Goal: Transaction & Acquisition: Obtain resource

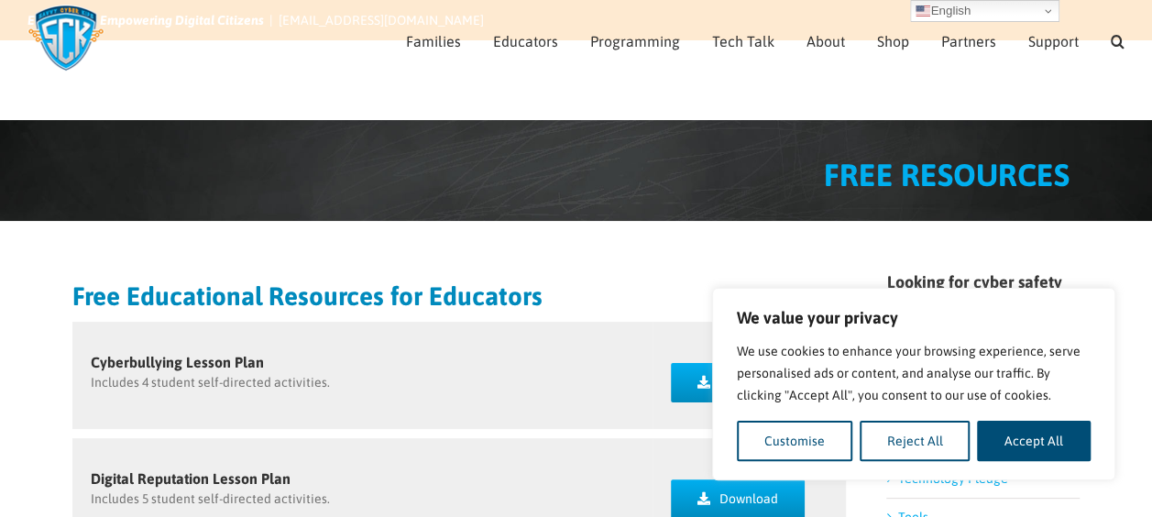
scroll to position [178, 0]
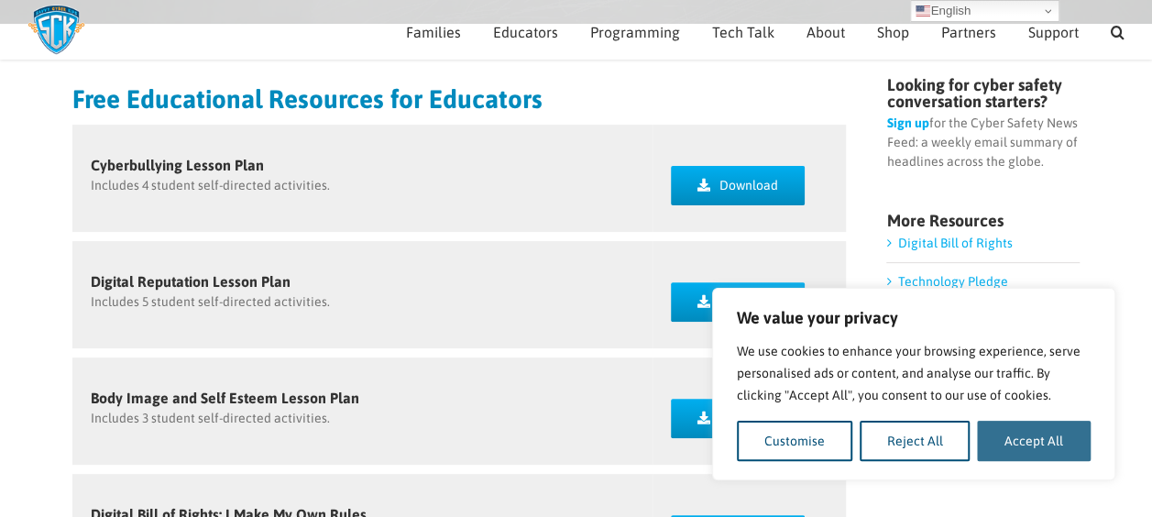
click at [1023, 445] on button "Accept All" at bounding box center [1034, 441] width 114 height 40
checkbox input "true"
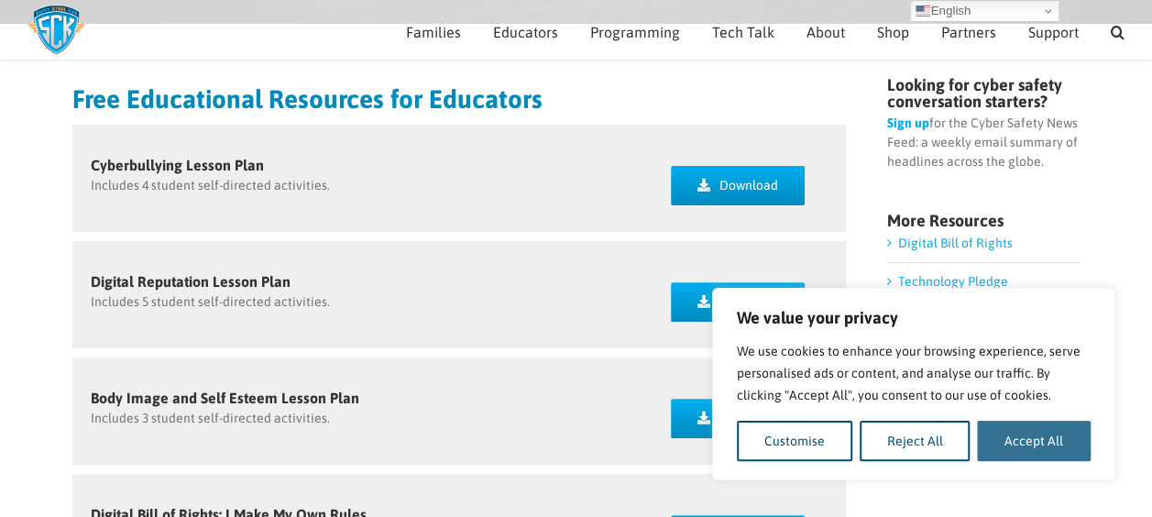
checkbox input "true"
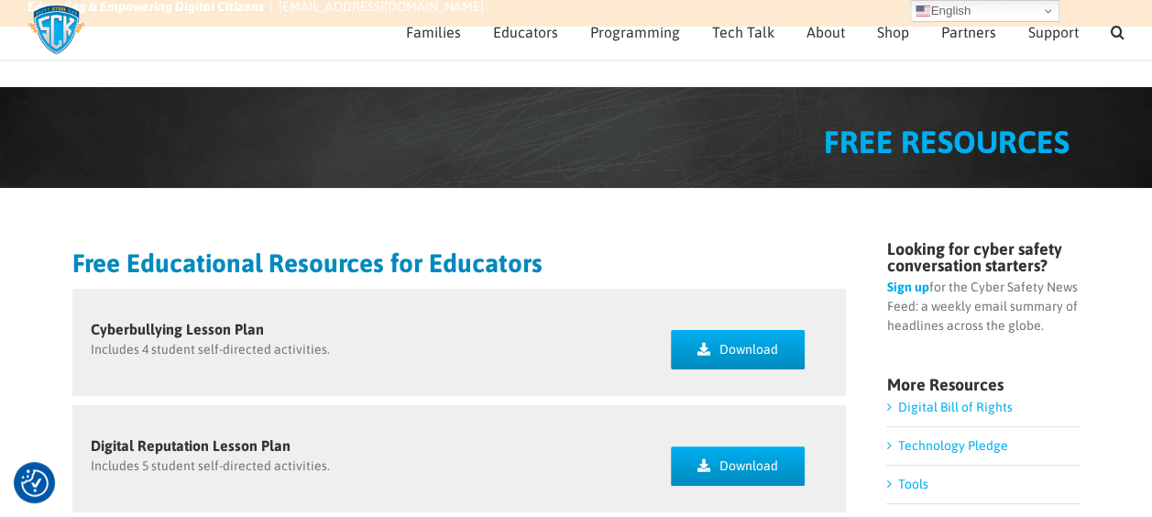
scroll to position [0, 0]
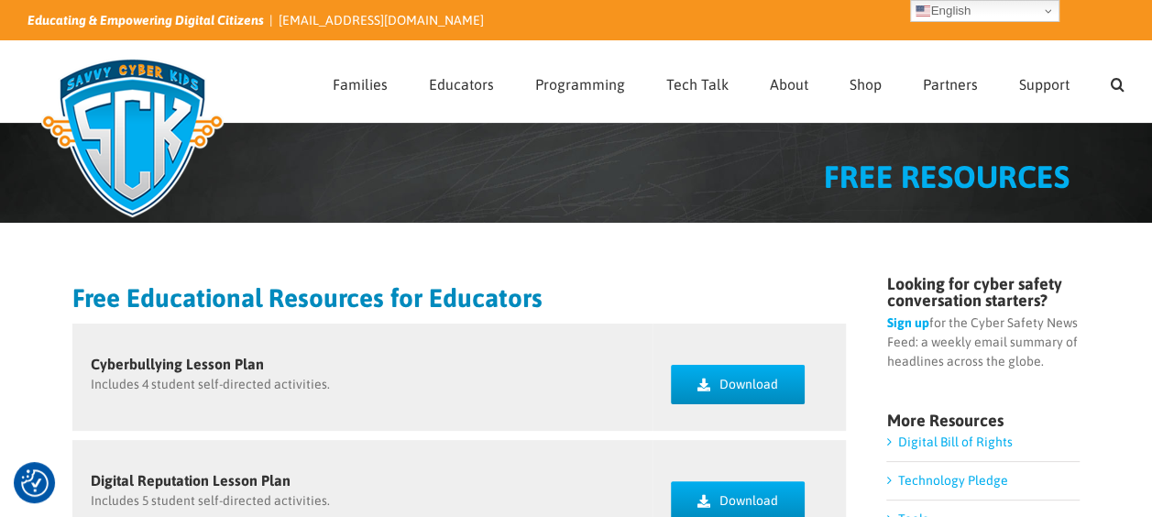
click at [907, 324] on link "Sign up" at bounding box center [907, 322] width 42 height 15
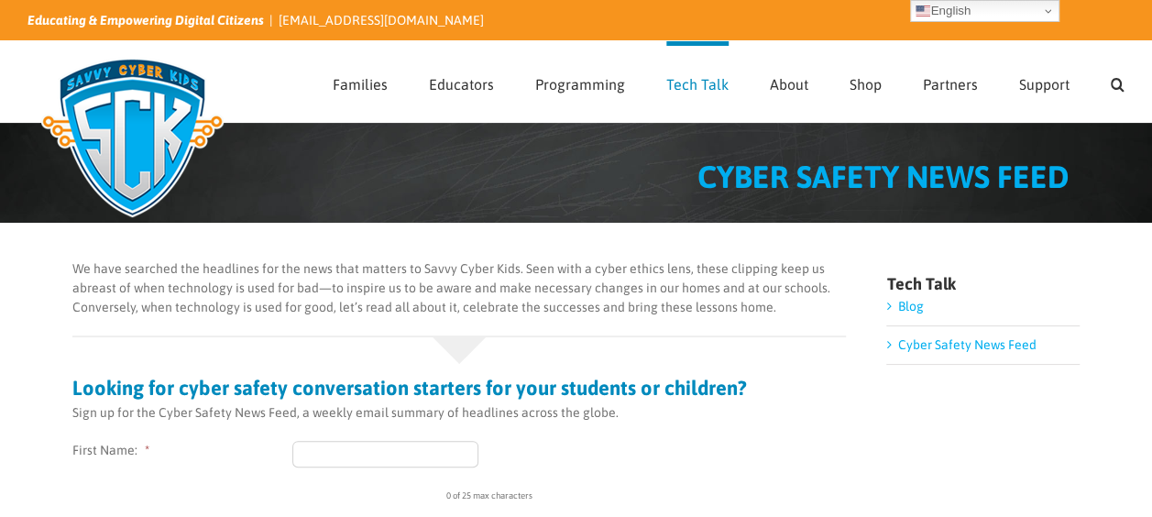
click at [347, 453] on input "First Name: *" at bounding box center [385, 454] width 186 height 27
type input "Andrea"
type input "Sparks"
type input "asparks@buckner.org"
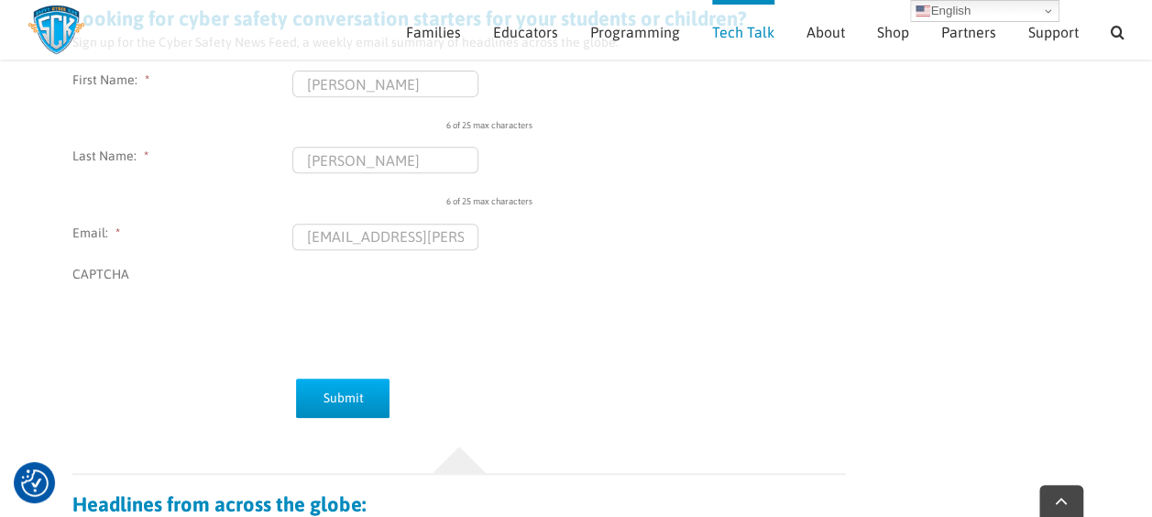
scroll to position [348, 0]
click at [335, 393] on input "Submit" at bounding box center [342, 398] width 93 height 39
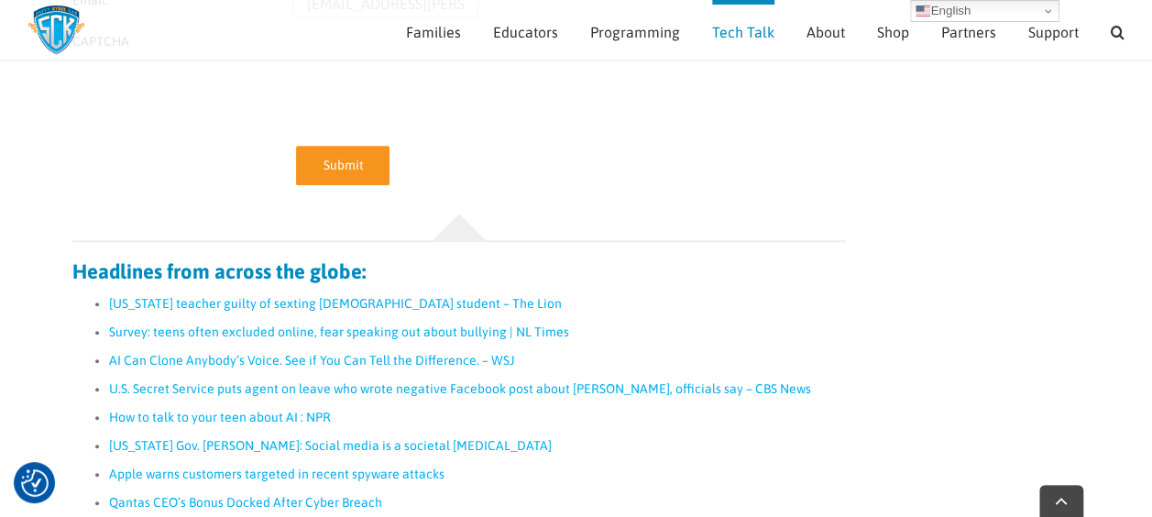
scroll to position [581, 0]
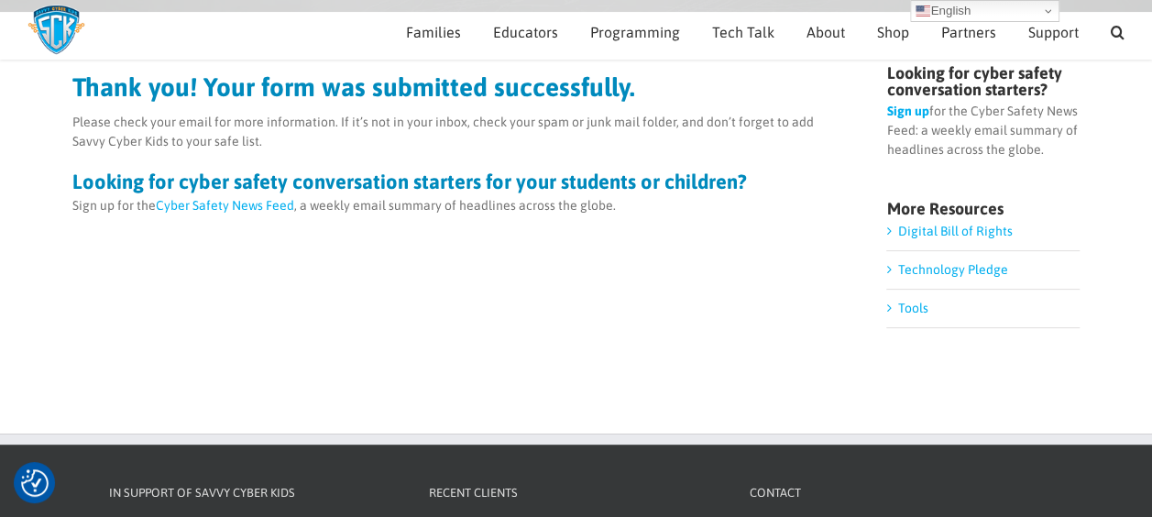
scroll to position [191, 0]
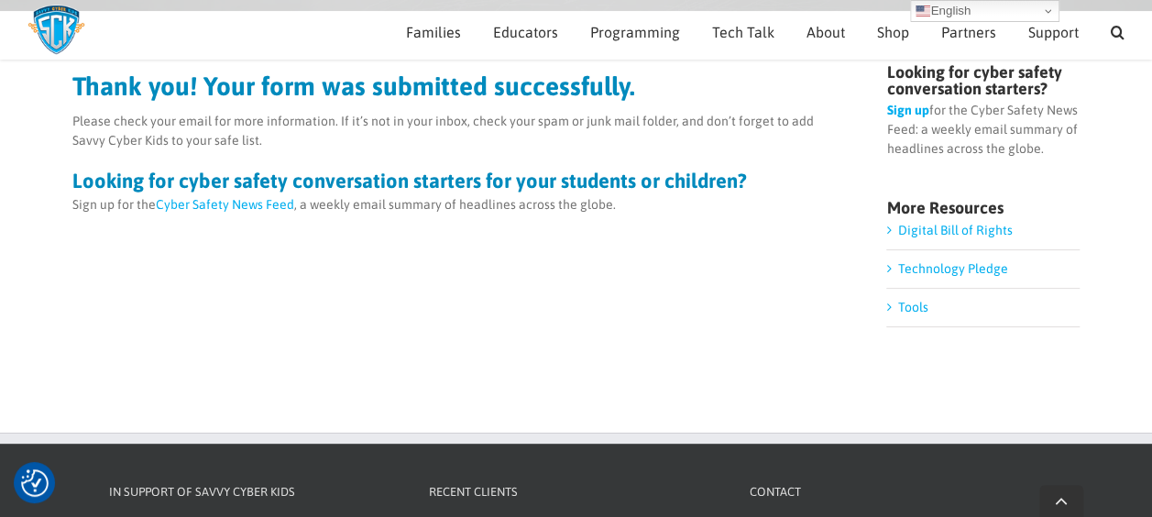
click at [924, 273] on link "Technology Pledge" at bounding box center [952, 268] width 110 height 15
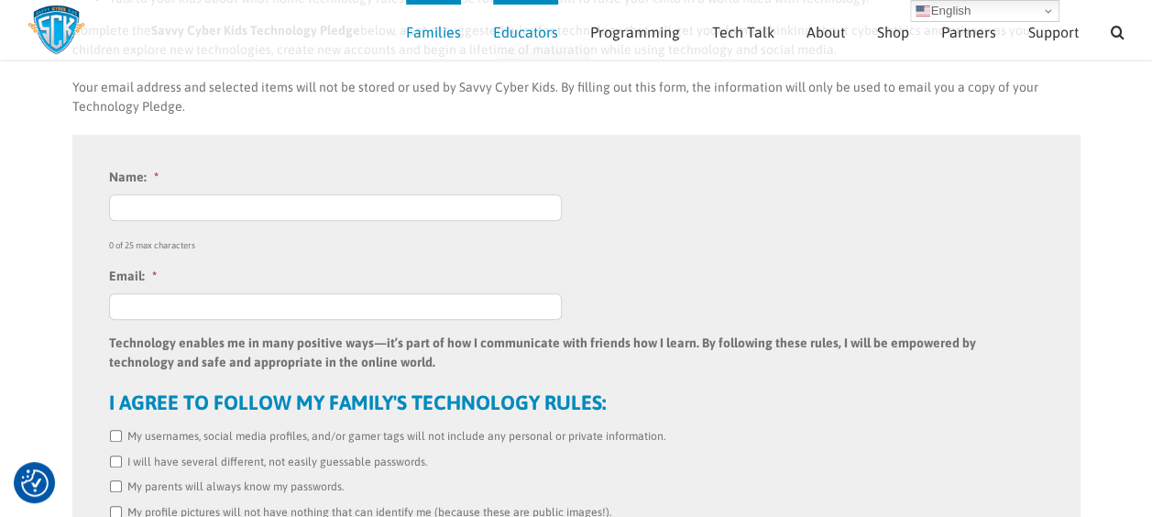
scroll to position [487, 0]
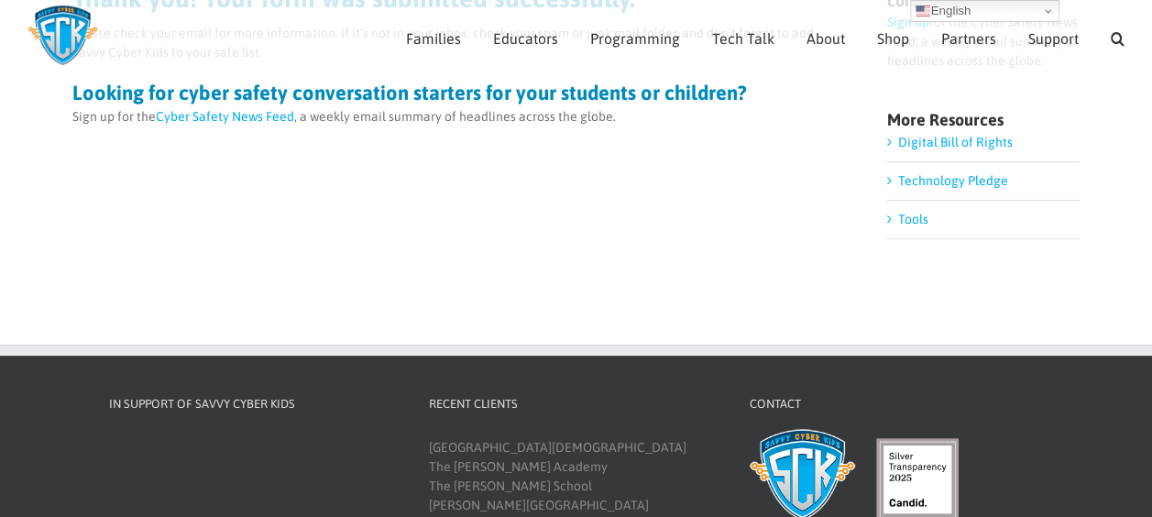
scroll to position [251, 0]
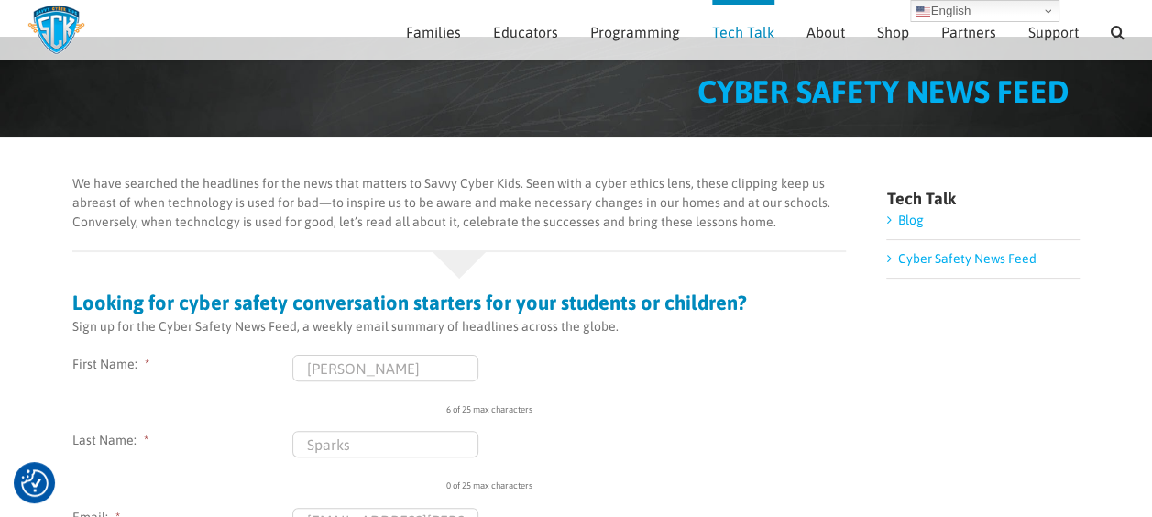
scroll to position [62, 0]
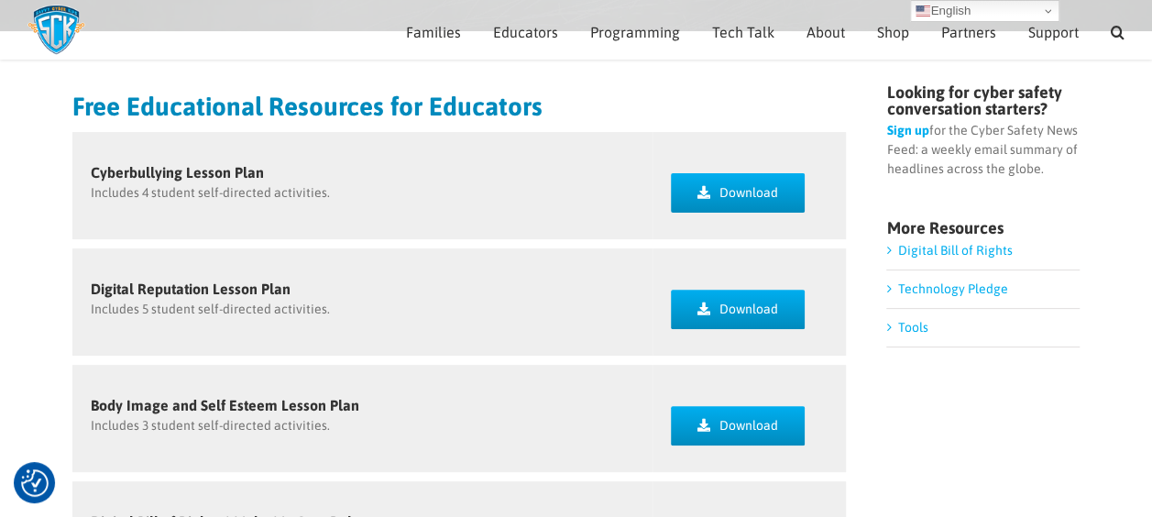
scroll to position [183, 0]
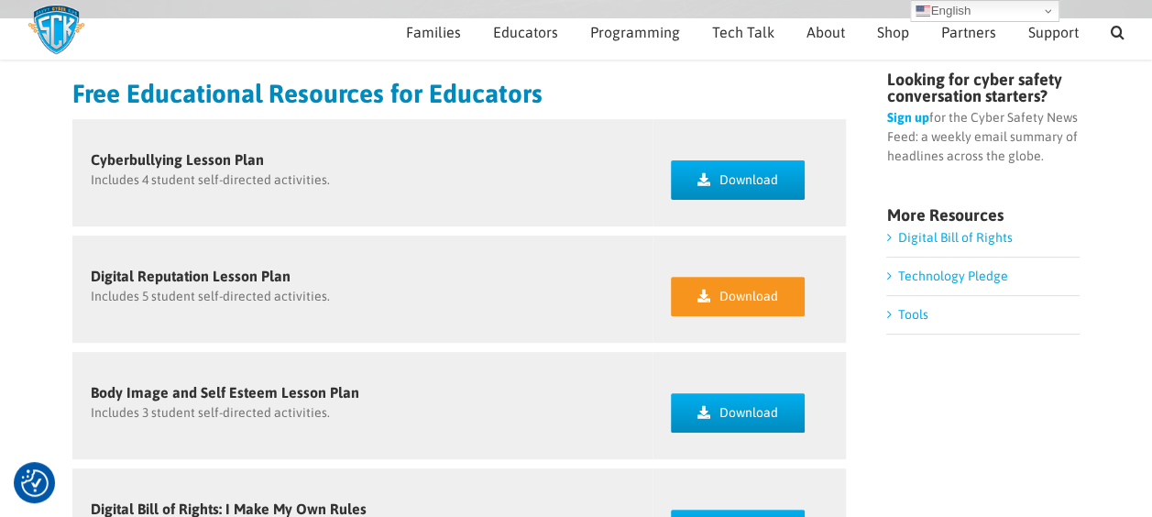
click at [783, 295] on link "Download" at bounding box center [738, 296] width 134 height 39
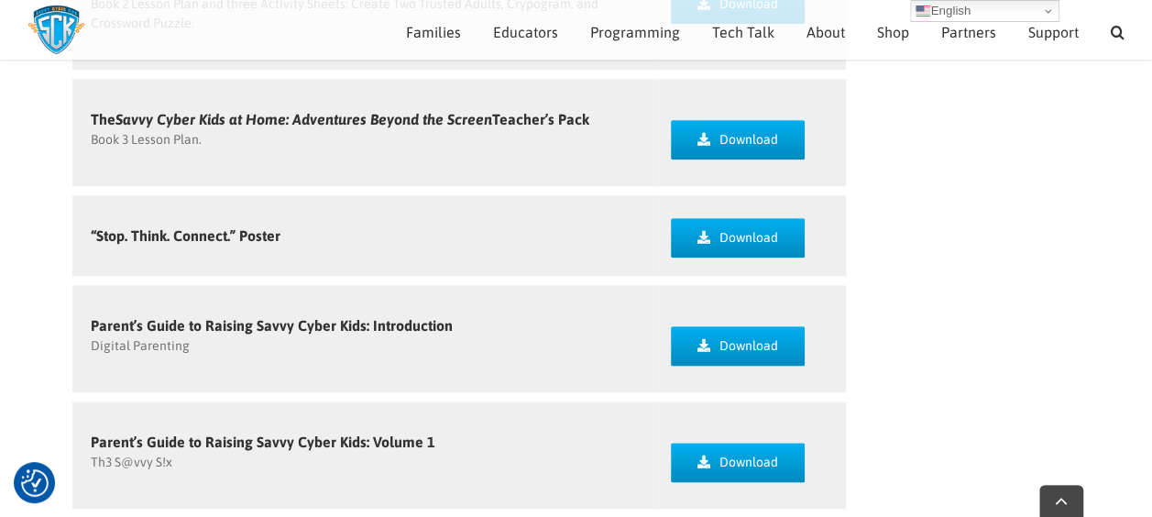
scroll to position [962, 0]
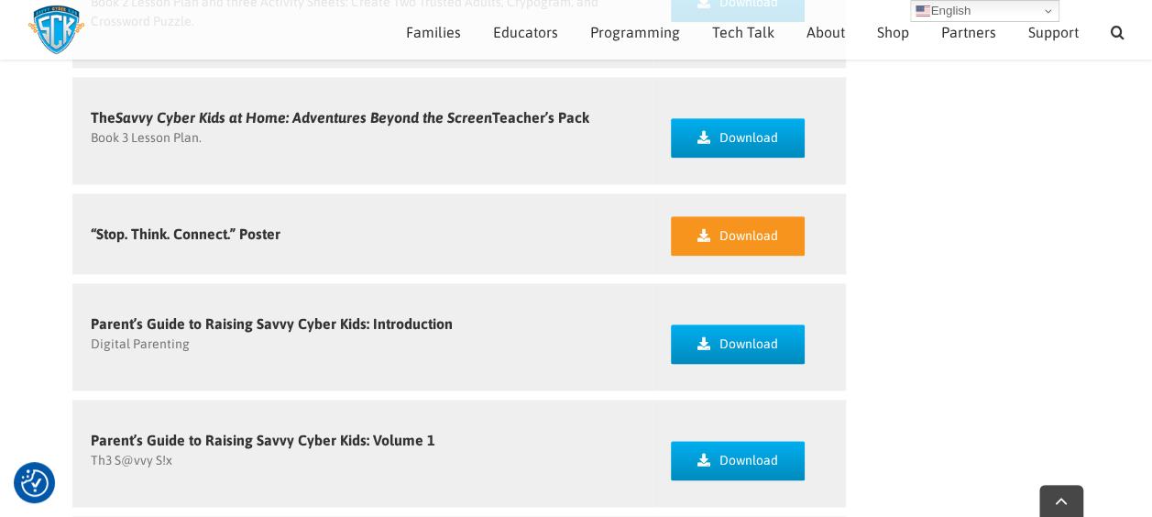
click at [757, 233] on span "Download" at bounding box center [749, 236] width 59 height 16
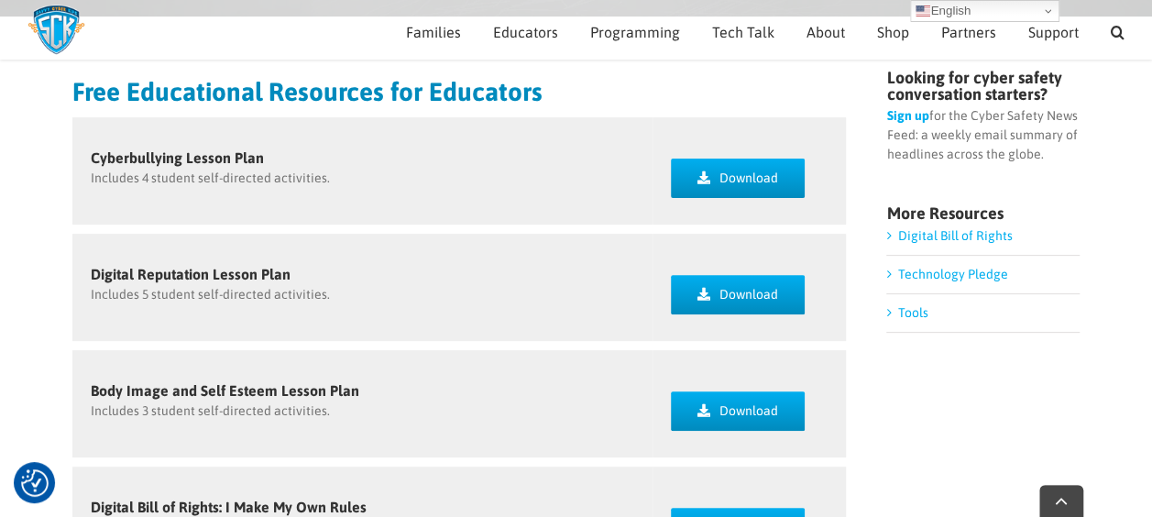
scroll to position [187, 0]
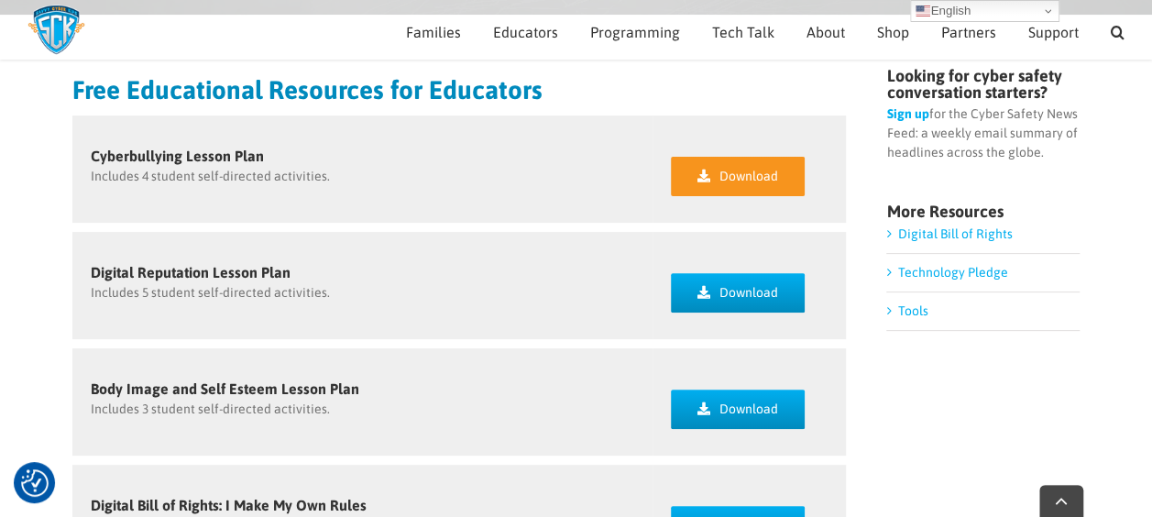
click at [749, 178] on span "Download" at bounding box center [749, 177] width 59 height 16
